Goal: Browse casually: Explore the website without a specific task or goal

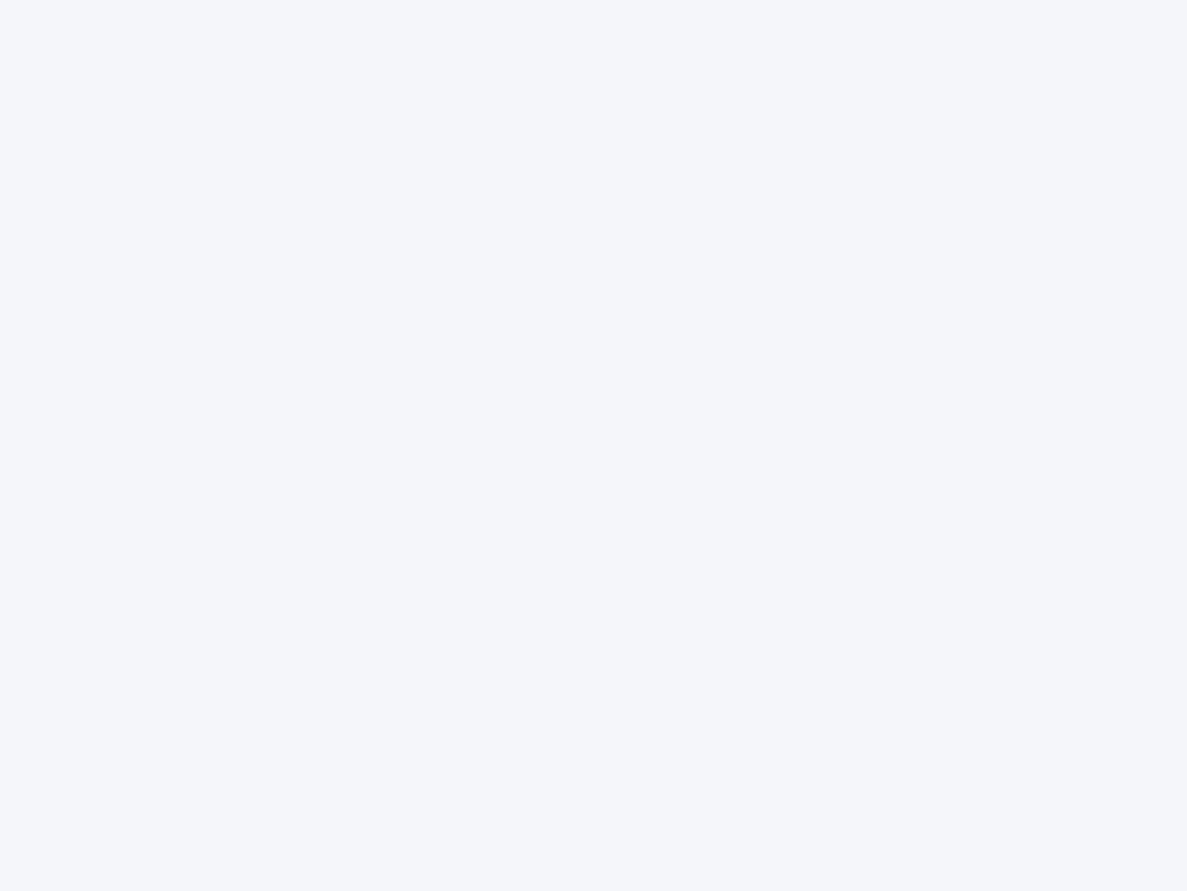
click at [594, 445] on div at bounding box center [593, 445] width 1187 height 891
